Goal: Task Accomplishment & Management: Use online tool/utility

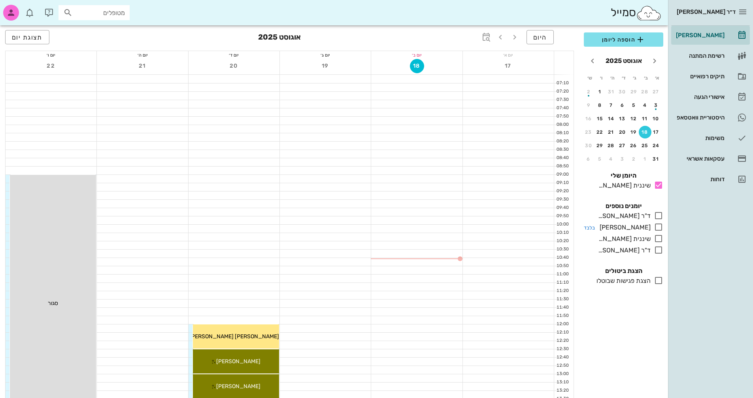
click at [660, 227] on icon at bounding box center [658, 226] width 9 height 9
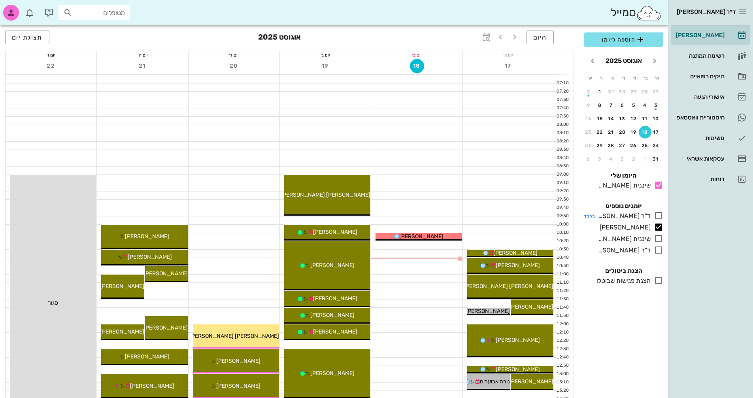
click at [660, 216] on icon at bounding box center [658, 215] width 9 height 9
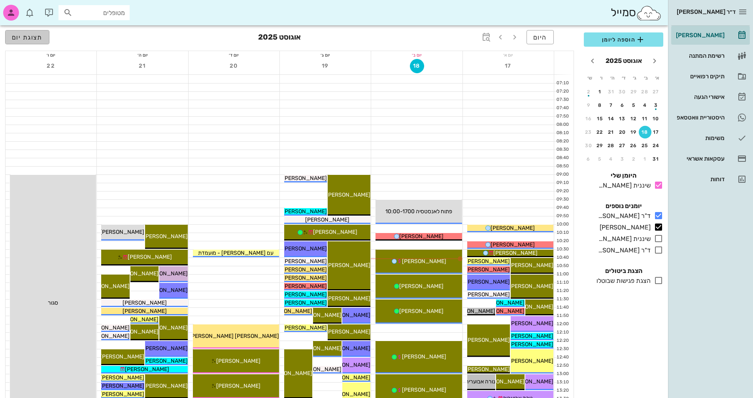
click at [26, 36] on span "תצוגת יום" at bounding box center [27, 38] width 31 height 8
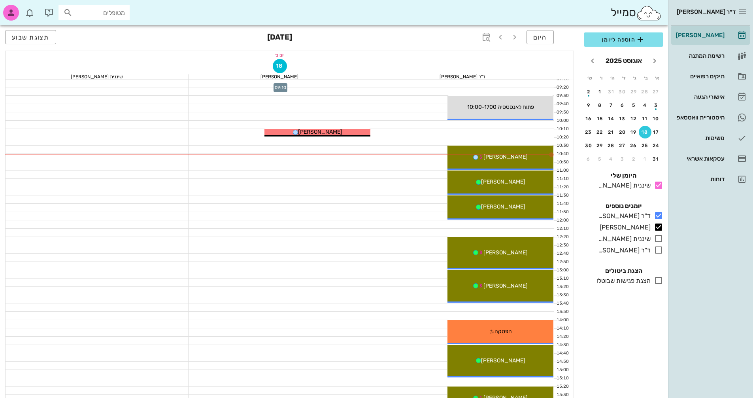
scroll to position [119, 0]
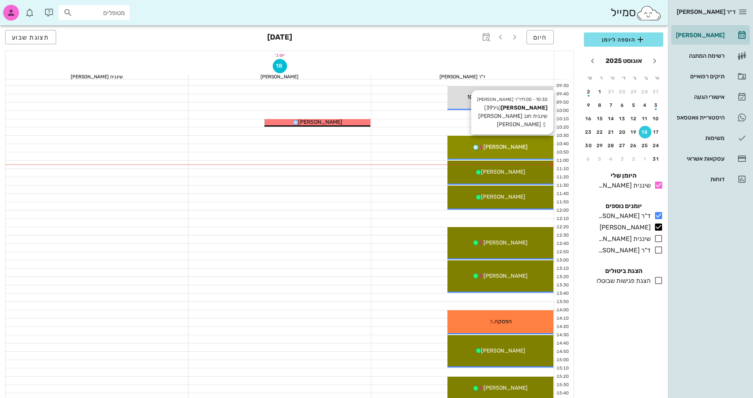
drag, startPoint x: 513, startPoint y: 145, endPoint x: 513, endPoint y: 140, distance: 4.4
click at [513, 144] on span "[PERSON_NAME]" at bounding box center [506, 147] width 44 height 7
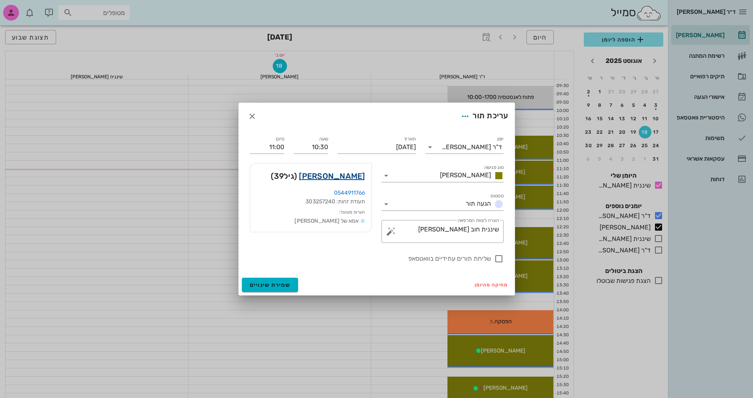
click at [331, 179] on link "[PERSON_NAME]" at bounding box center [332, 176] width 66 height 13
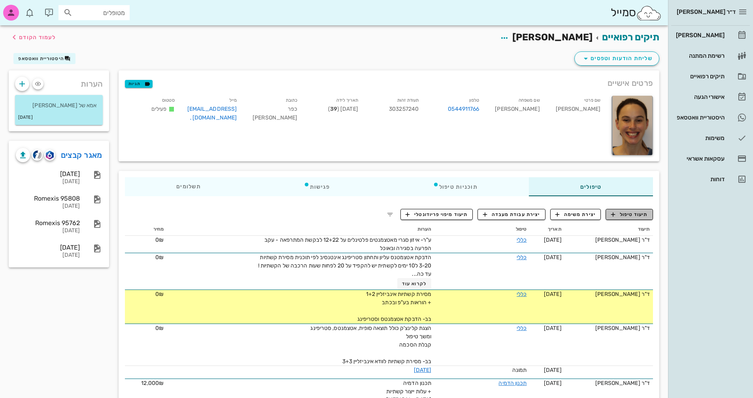
click at [634, 212] on span "תיעוד טיפול" at bounding box center [629, 214] width 37 height 7
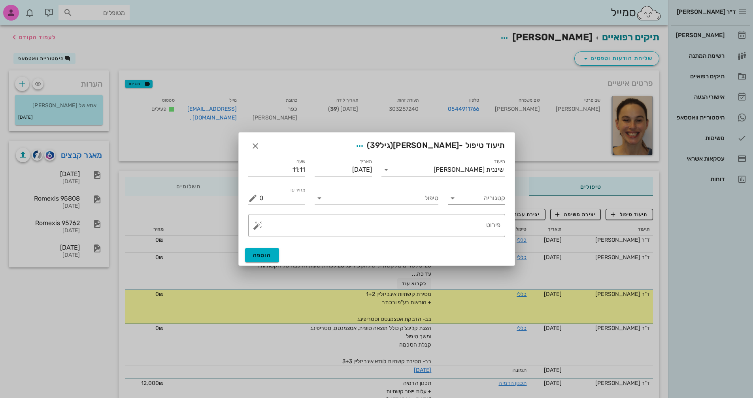
click at [462, 200] on input "קטגוריה" at bounding box center [483, 198] width 45 height 13
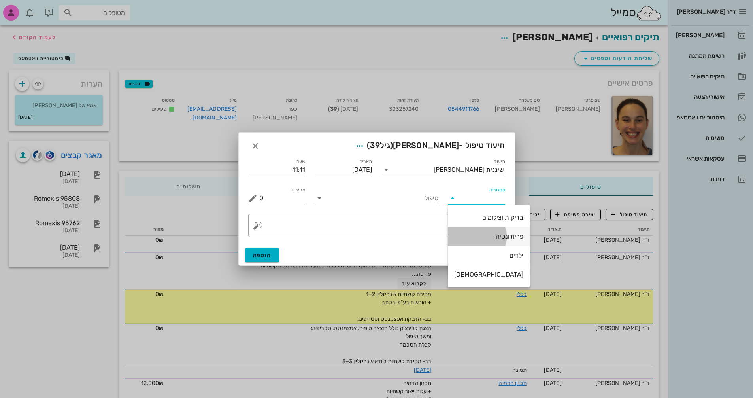
click at [487, 235] on div "פריודונטיה" at bounding box center [488, 237] width 69 height 8
type input "פריודונטיה"
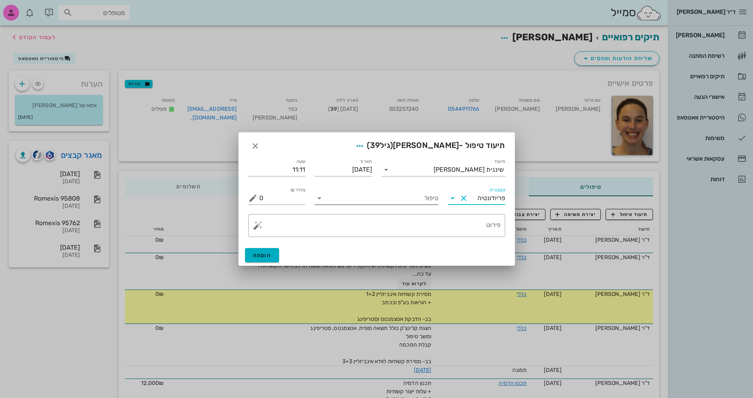
click at [319, 202] on icon at bounding box center [319, 197] width 9 height 9
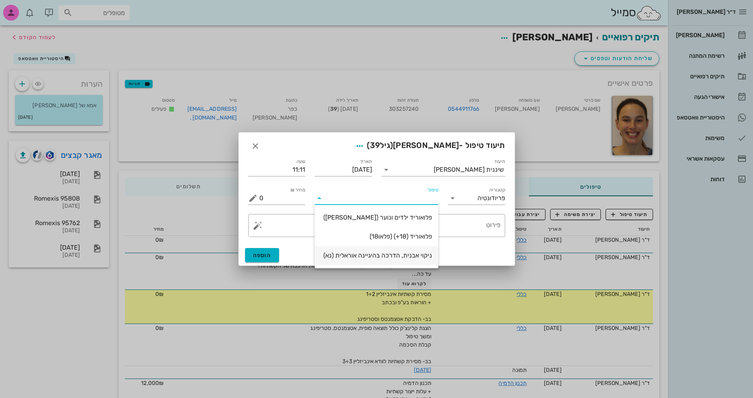
click at [414, 257] on div "ניקוי אבנית, הדרכה בהיגיינה אוראלית (נא)" at bounding box center [376, 256] width 111 height 8
type input "300"
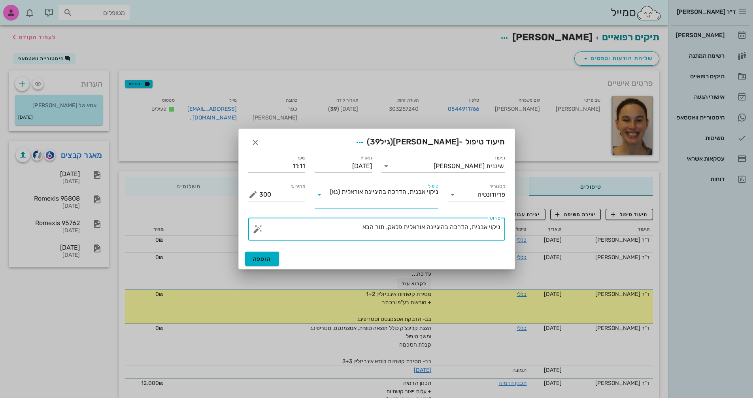
click at [348, 227] on textarea "ניקוי אבנית, הדרכה בהיגיינה אוראלית פלאק, תור הבא" at bounding box center [379, 230] width 241 height 19
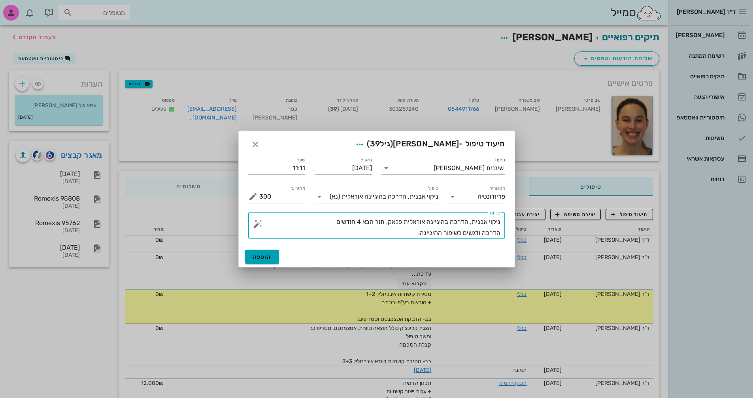
type textarea "ניקוי אבנית, הדרכה בהיגיינה אוראלית פלאק, תור הבא 4 חודשים הדרכה ודגשים לשיפור …"
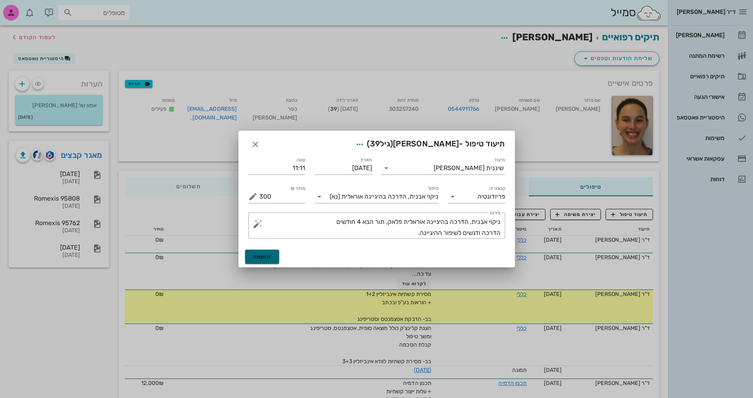
click at [258, 253] on span "הוספה" at bounding box center [262, 256] width 19 height 7
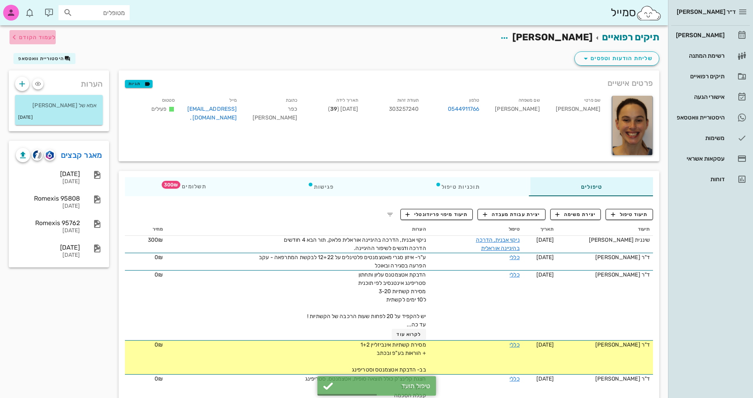
click at [45, 38] on span "לעמוד הקודם" at bounding box center [37, 37] width 37 height 7
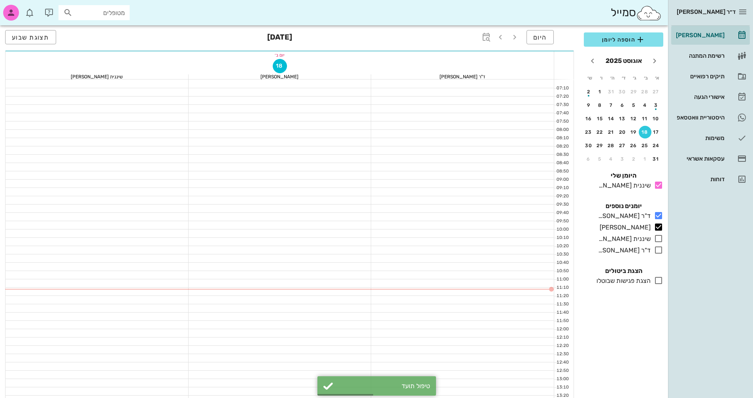
scroll to position [119, 0]
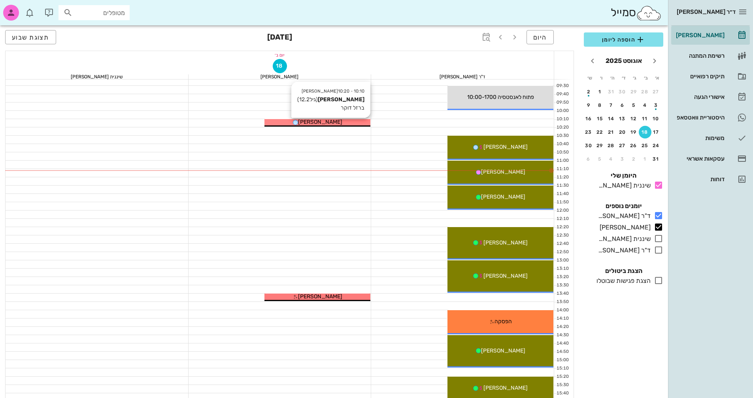
click at [334, 125] on span "[PERSON_NAME]" at bounding box center [320, 122] width 44 height 7
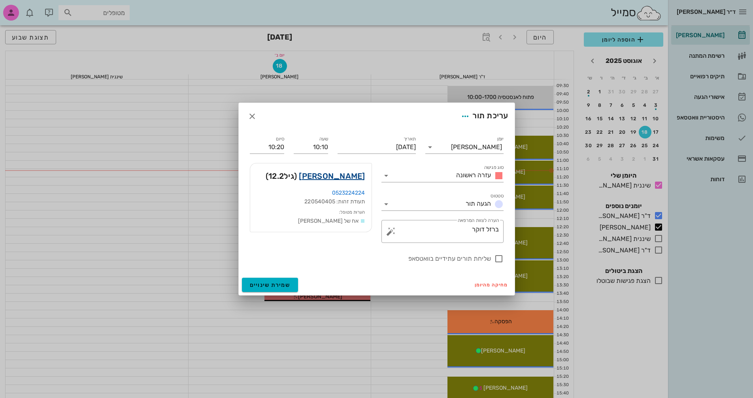
click at [343, 176] on link "[PERSON_NAME]" at bounding box center [332, 176] width 66 height 13
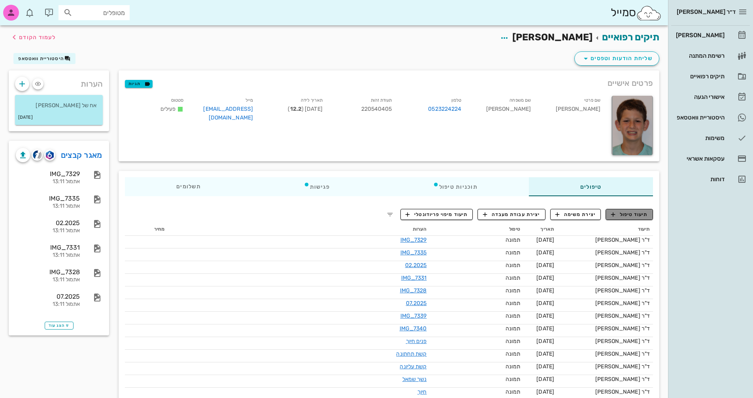
click at [632, 217] on span "תיעוד טיפול" at bounding box center [629, 214] width 37 height 7
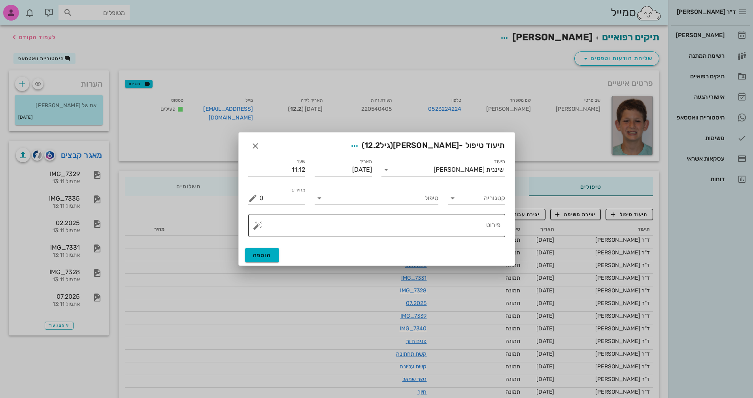
click at [468, 227] on textarea "פירוט" at bounding box center [379, 227] width 241 height 19
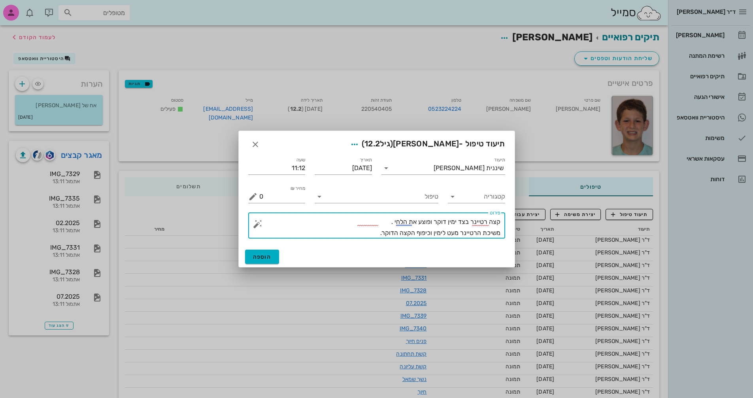
click at [500, 233] on textarea "קצה רטיינר בצד ימין דוקר ופוצע את הלחי . משיכת הרטיינר מעט לימין וכיפוף הקצה הד…" at bounding box center [379, 227] width 241 height 22
type textarea "קצה רטיינר בצד ימין דוקר ופוצע את הלחי . בוצע משיכת הרטיינר מעט לימין וכיפוף הק…"
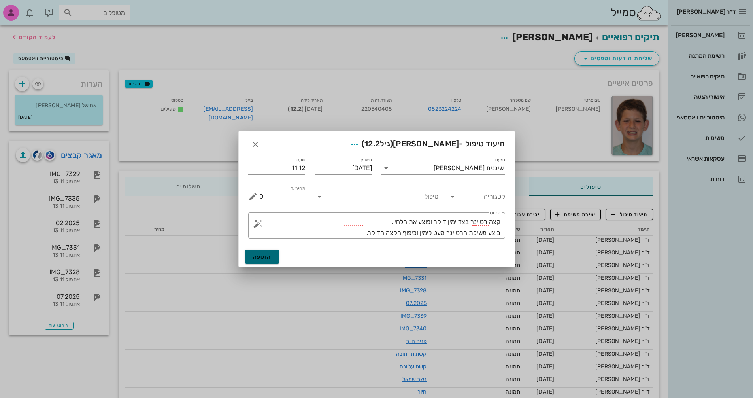
click at [272, 255] on button "הוספה" at bounding box center [262, 257] width 34 height 14
click at [314, 197] on div "טיפול" at bounding box center [376, 193] width 133 height 28
click at [317, 197] on icon at bounding box center [319, 196] width 9 height 9
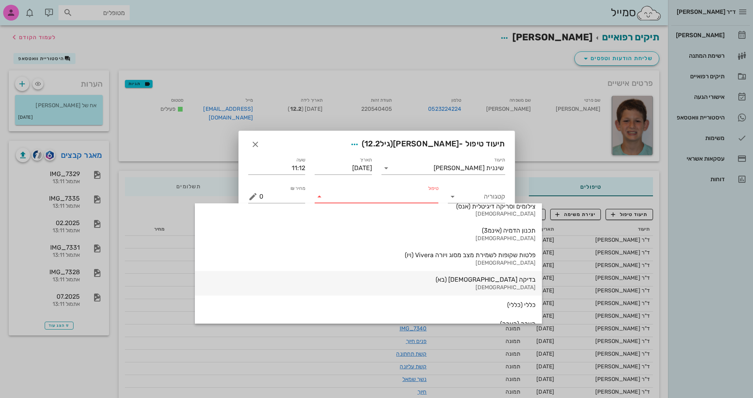
scroll to position [825, 0]
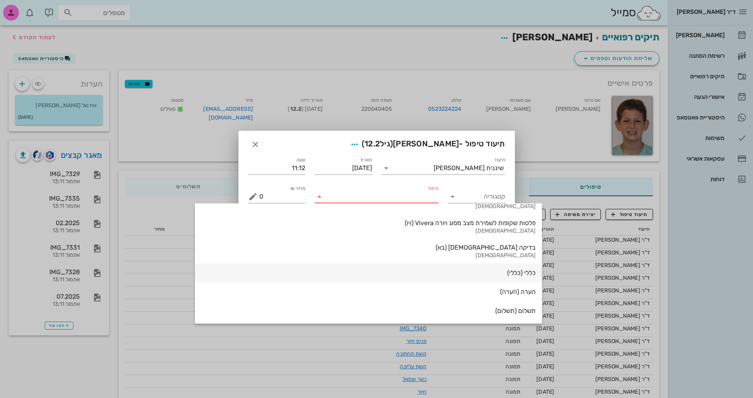
click at [424, 276] on div "כללי (כללי)" at bounding box center [368, 273] width 335 height 8
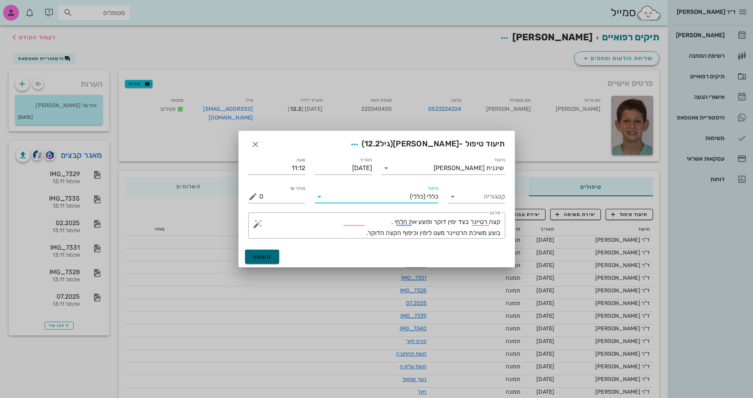
click at [268, 259] on span "הוספה" at bounding box center [262, 256] width 19 height 7
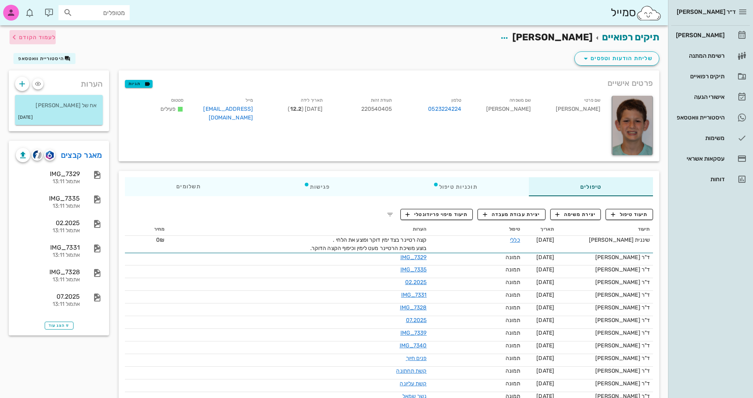
click at [25, 38] on span "לעמוד הקודם" at bounding box center [37, 37] width 37 height 7
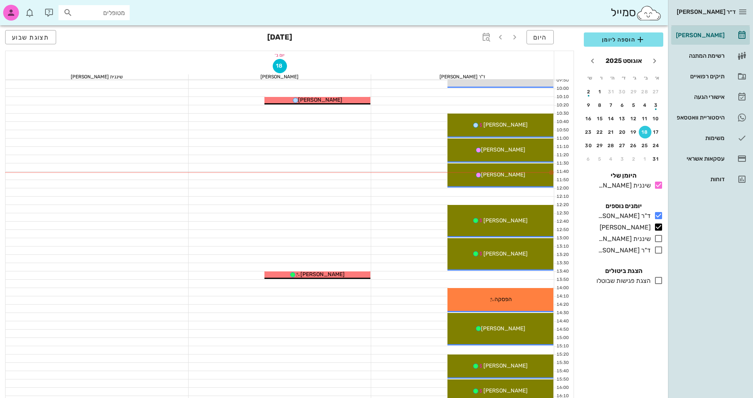
scroll to position [237, 0]
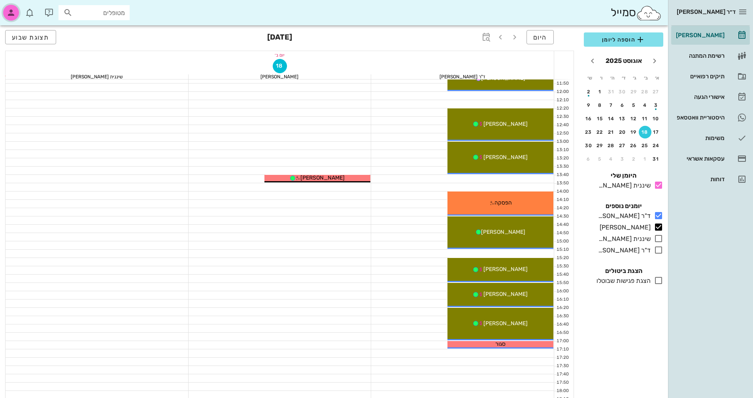
click at [11, 14] on icon "button" at bounding box center [10, 12] width 9 height 9
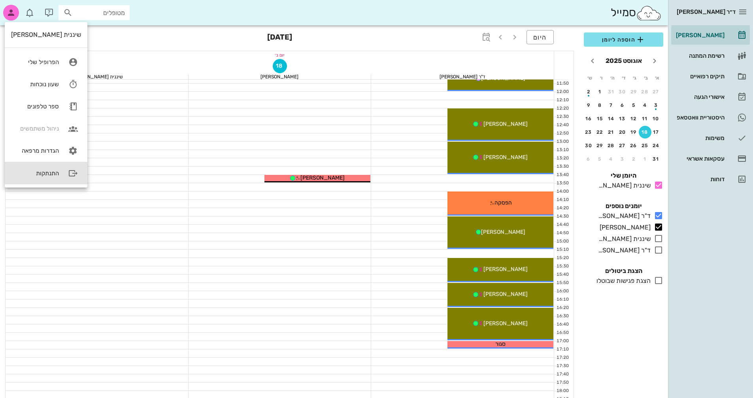
click at [31, 173] on div "התנתקות" at bounding box center [35, 173] width 48 height 7
